Goal: Task Accomplishment & Management: Use online tool/utility

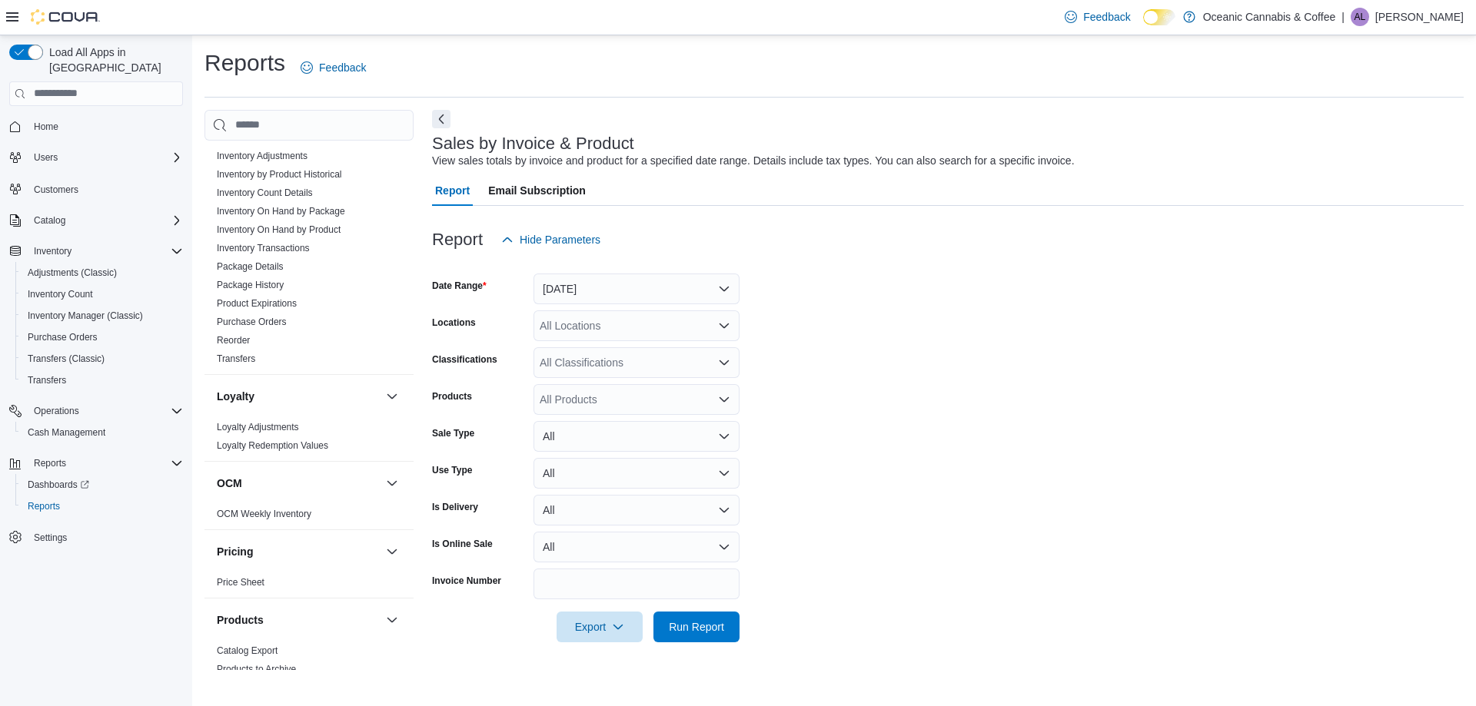
scroll to position [810, 0]
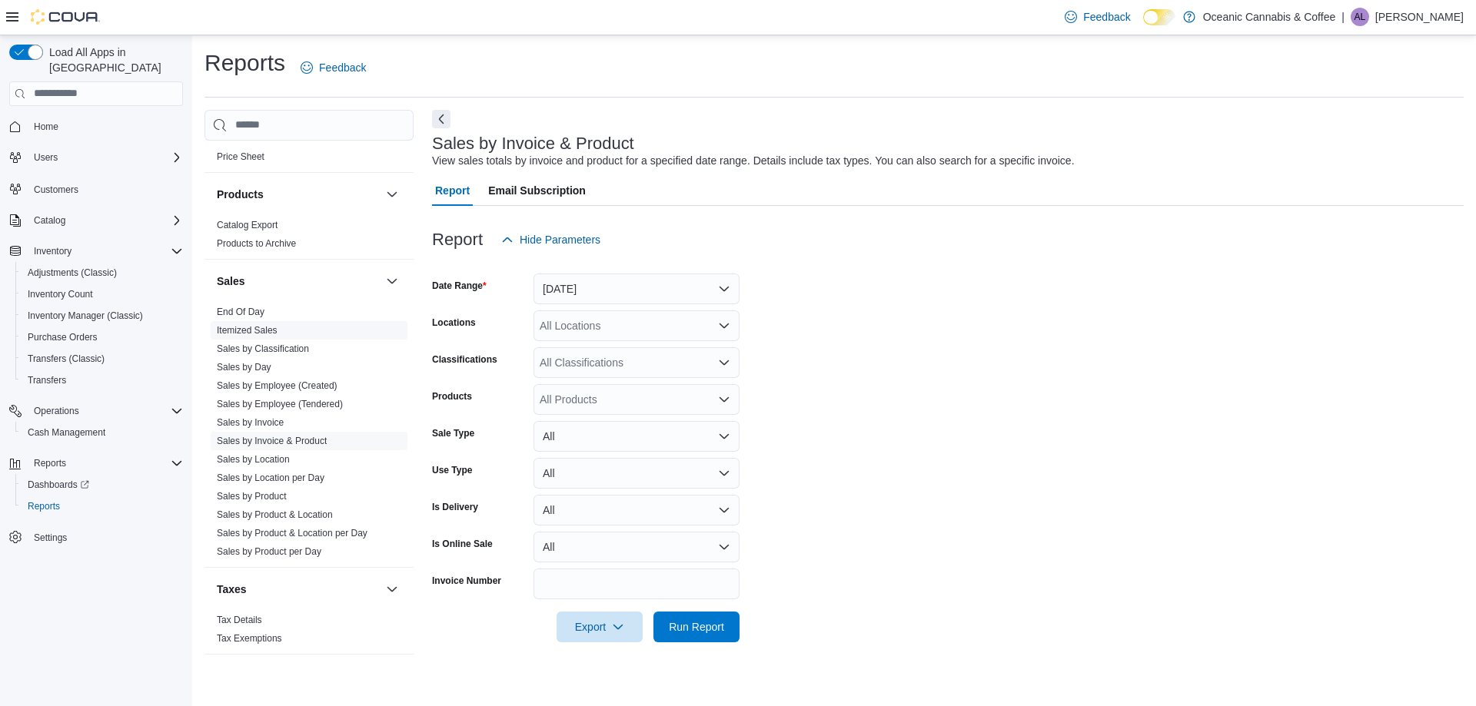
click at [267, 325] on link "Itemized Sales" at bounding box center [247, 330] width 61 height 11
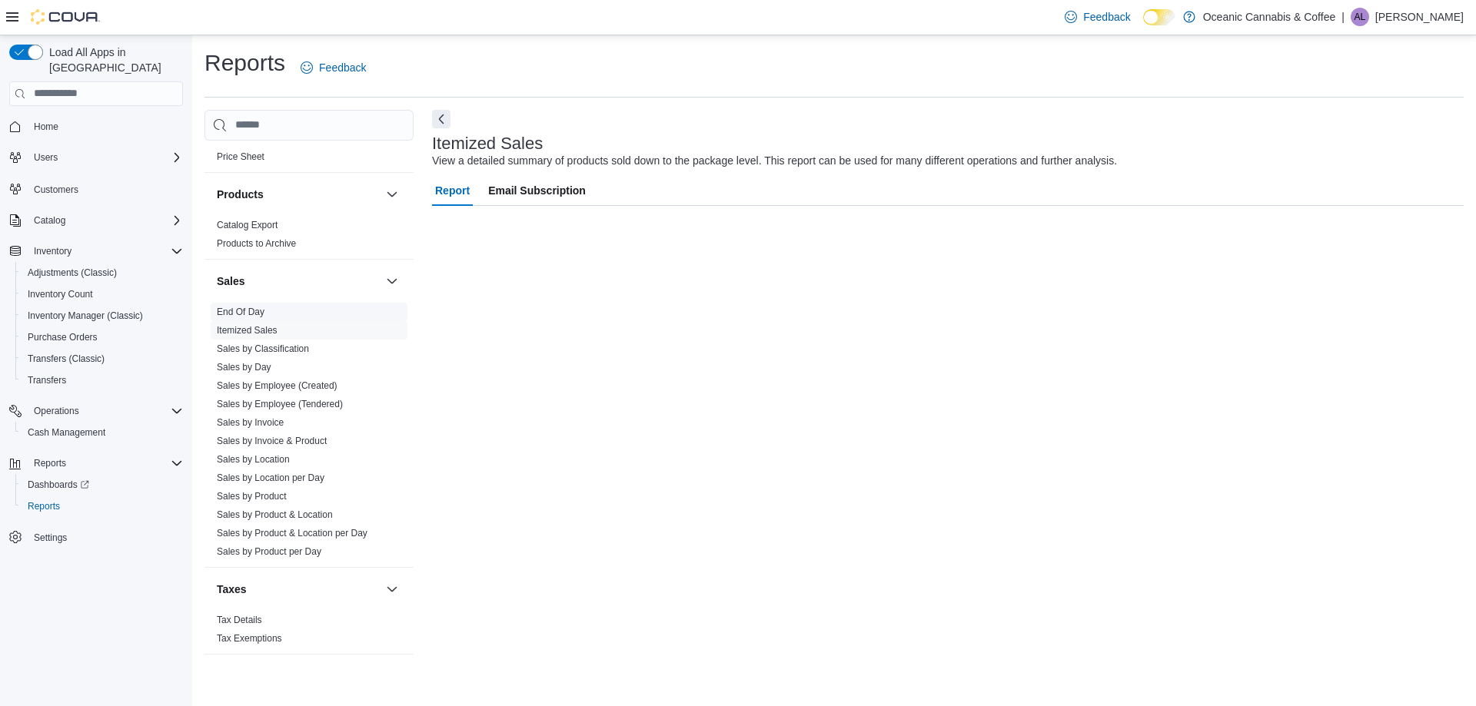
click at [267, 311] on span "End Of Day" at bounding box center [309, 312] width 197 height 18
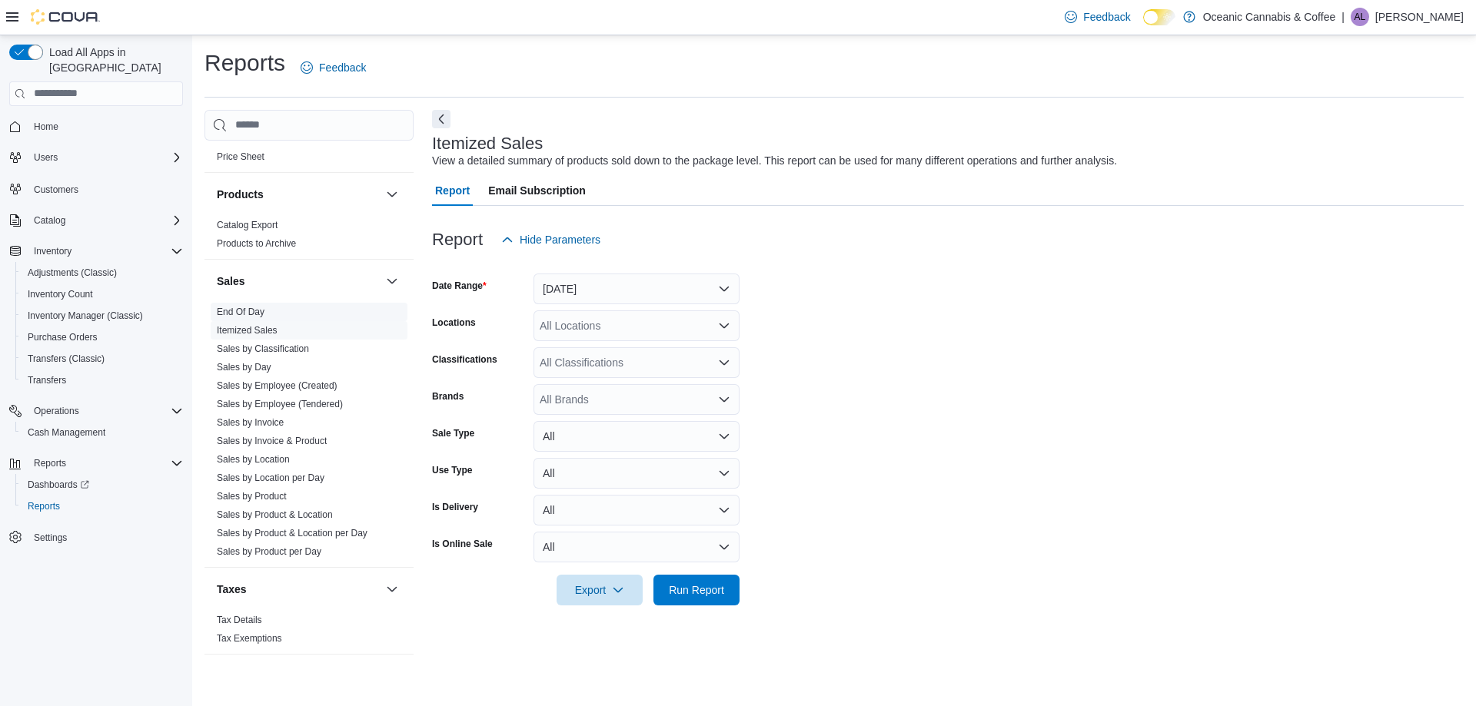
click at [263, 312] on link "End Of Day" at bounding box center [241, 312] width 48 height 11
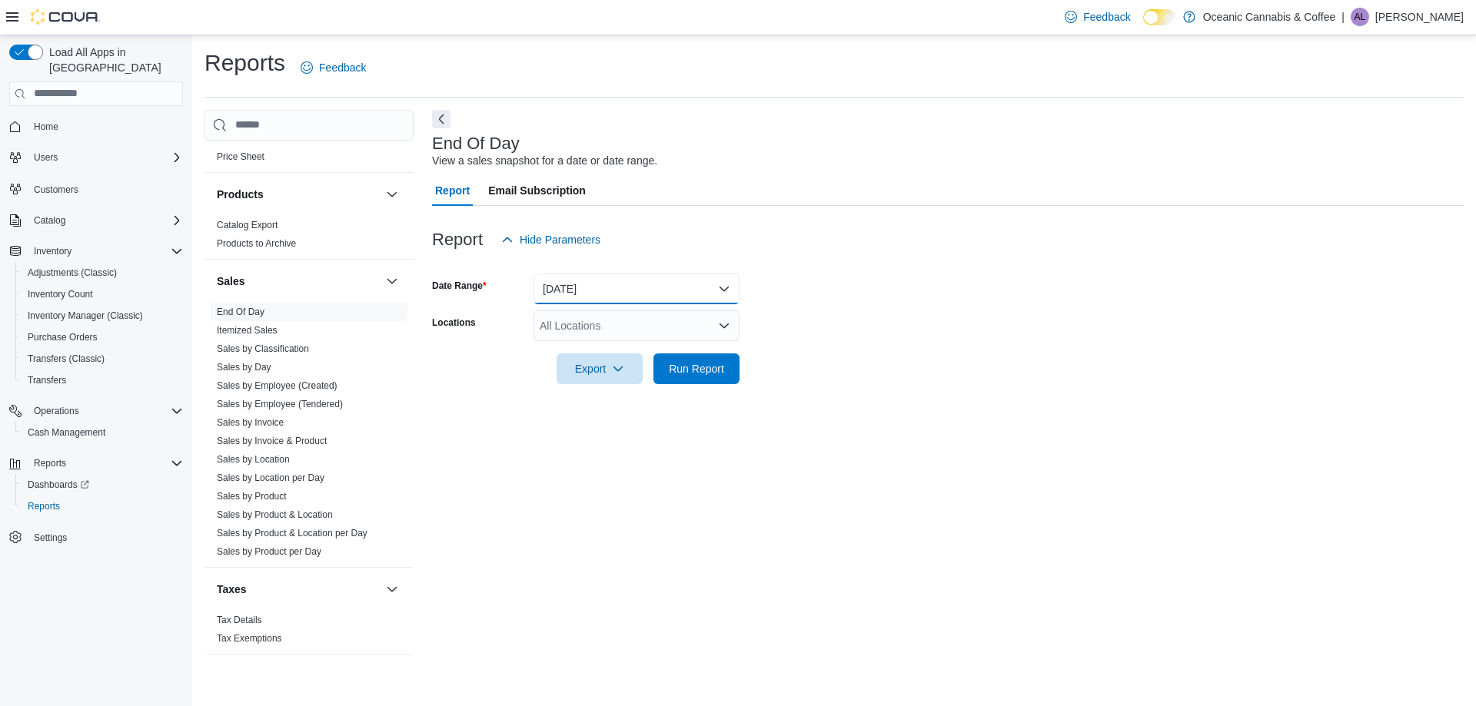
click at [579, 289] on button "[DATE]" at bounding box center [636, 289] width 206 height 31
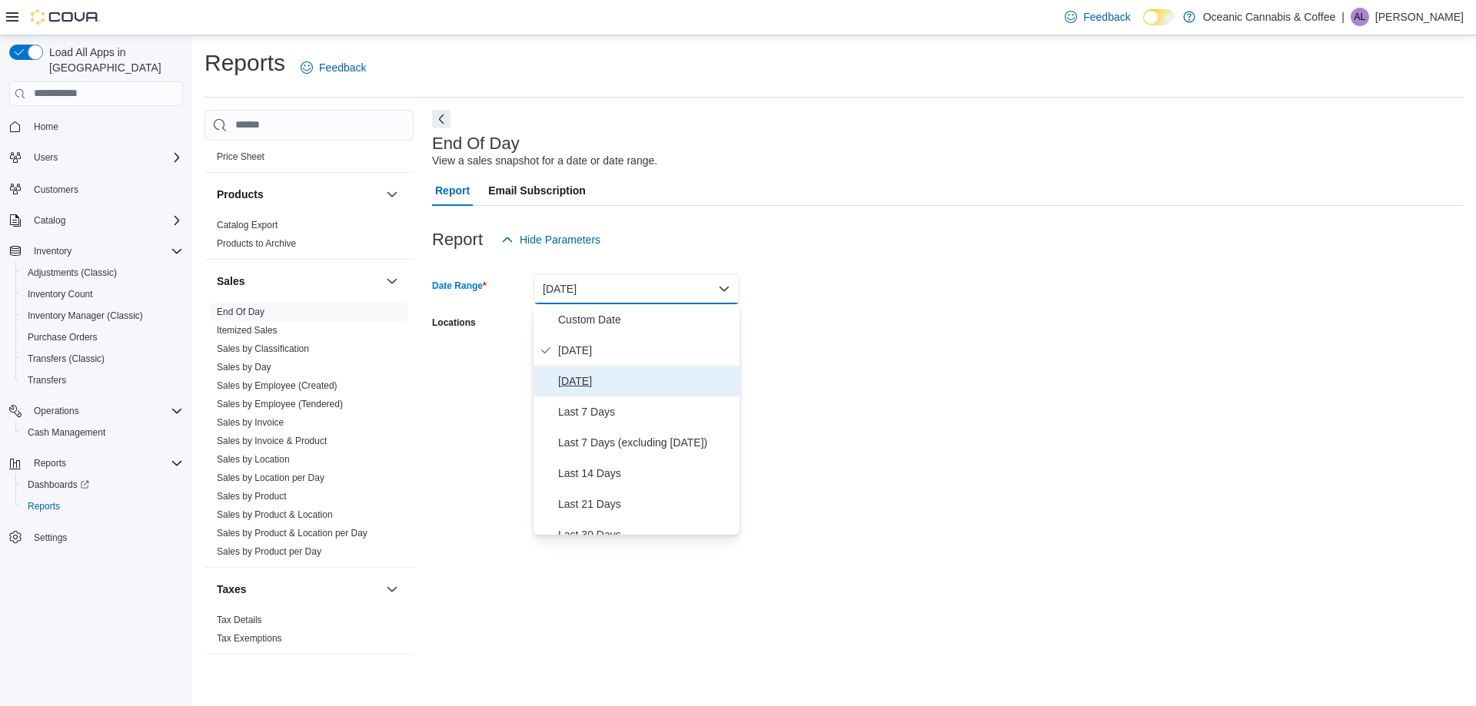
click at [586, 388] on span "[DATE]" at bounding box center [645, 381] width 175 height 18
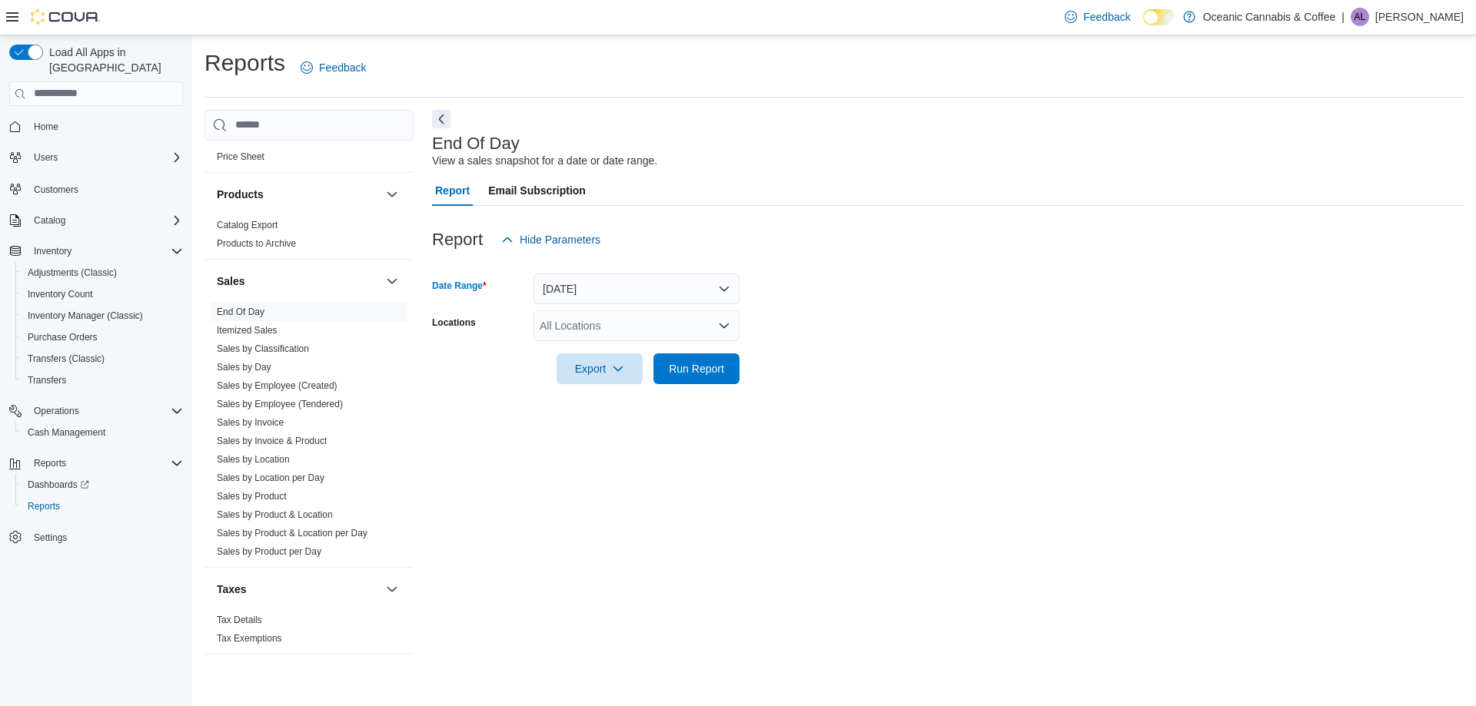
click at [602, 319] on div "All Locations" at bounding box center [636, 325] width 206 height 31
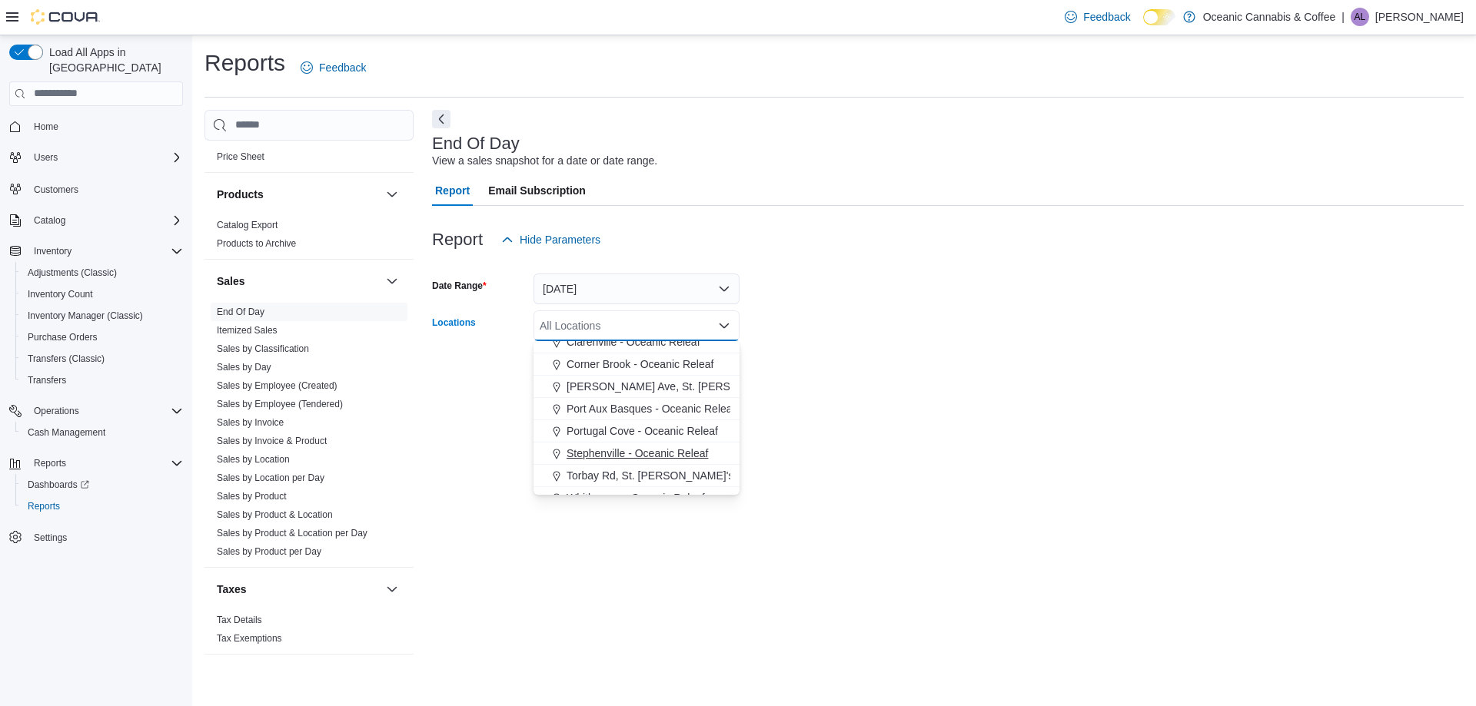
click at [609, 450] on span "Stephenville - Oceanic Releaf" at bounding box center [636, 453] width 141 height 15
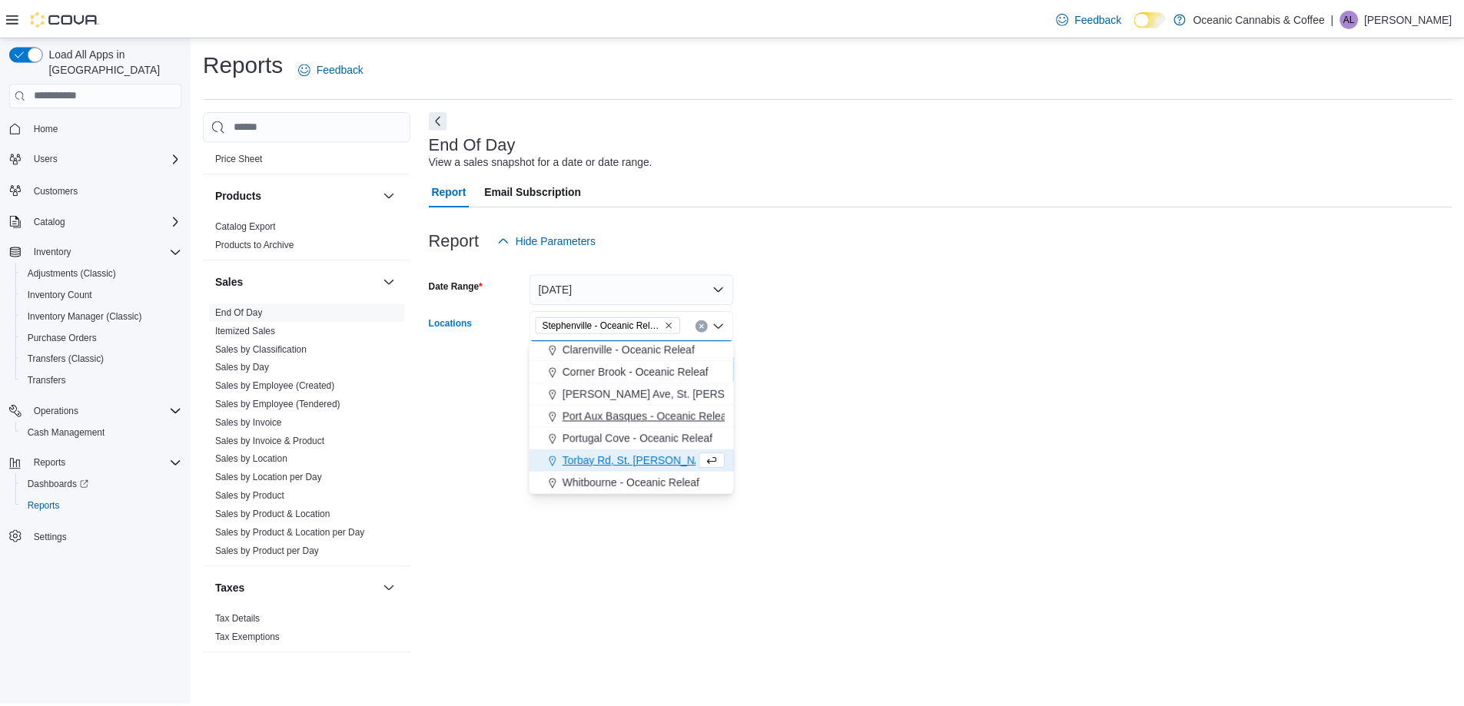
scroll to position [69, 0]
drag, startPoint x: 902, startPoint y: 374, endPoint x: 832, endPoint y: 363, distance: 71.6
click at [897, 374] on form "Date Range [DATE] Locations [GEOGRAPHIC_DATA] - [GEOGRAPHIC_DATA] Releaf Combo …" at bounding box center [947, 319] width 1031 height 129
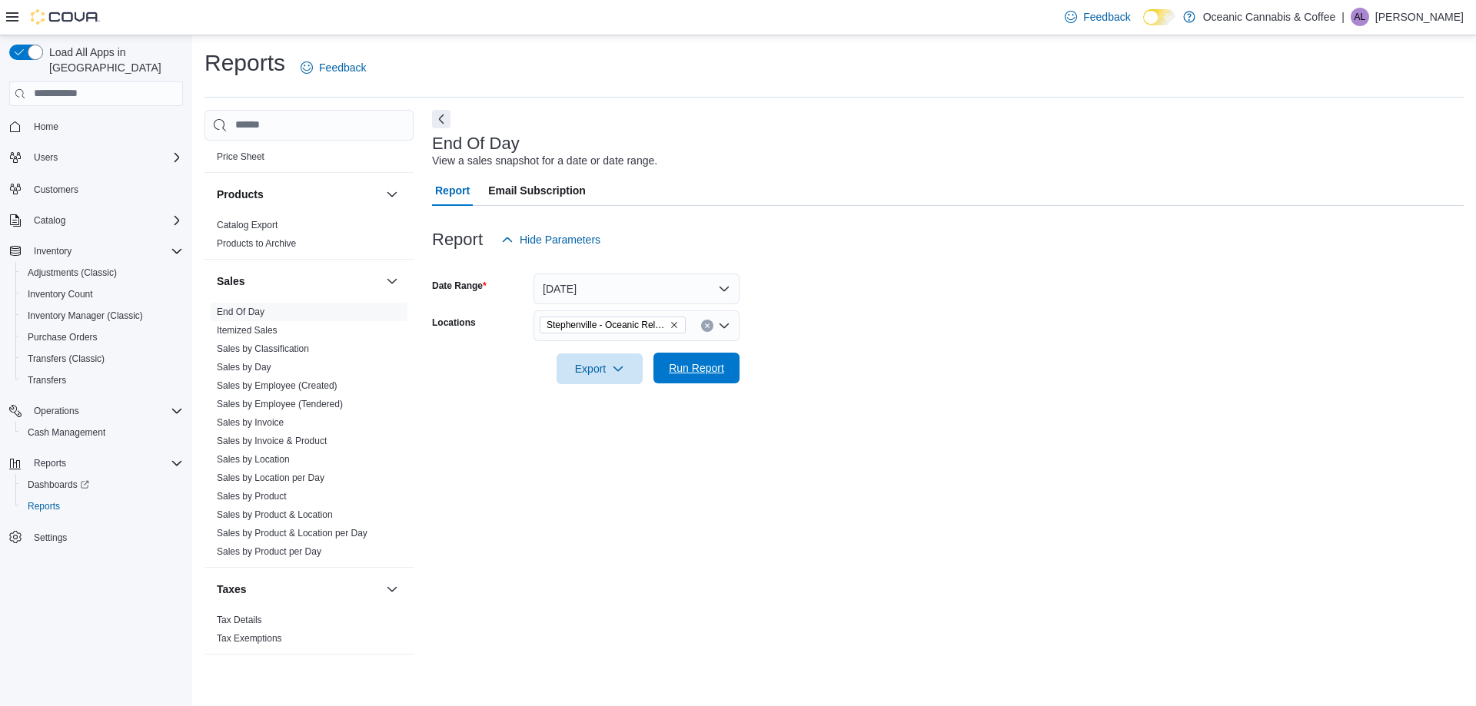
click at [718, 383] on span "Run Report" at bounding box center [696, 368] width 68 height 31
